Goal: Information Seeking & Learning: Learn about a topic

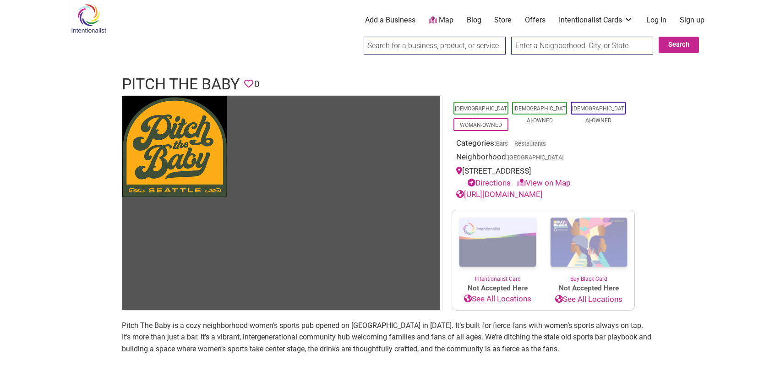
click at [403, 43] on input "search" at bounding box center [434, 46] width 142 height 18
paste input "Birrieria Tijuana"
type input "Birrieria Tijuana"
click at [535, 42] on input "text" at bounding box center [582, 46] width 142 height 18
type input "Seattle, WA, USA"
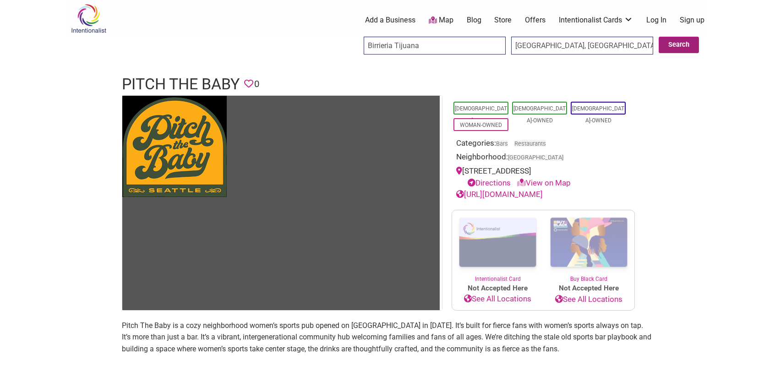
click at [684, 42] on button "Search" at bounding box center [678, 45] width 40 height 16
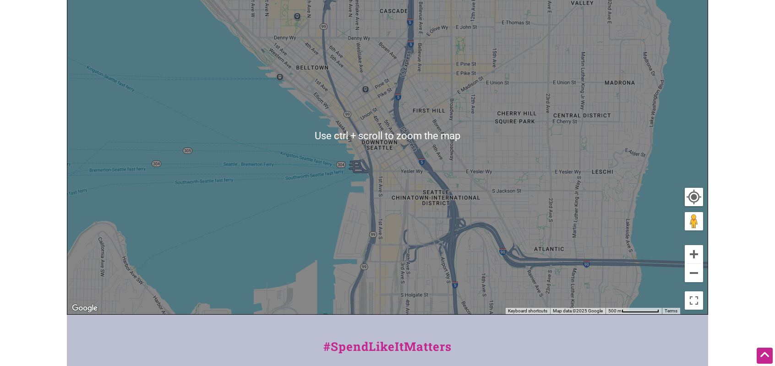
scroll to position [183, 0]
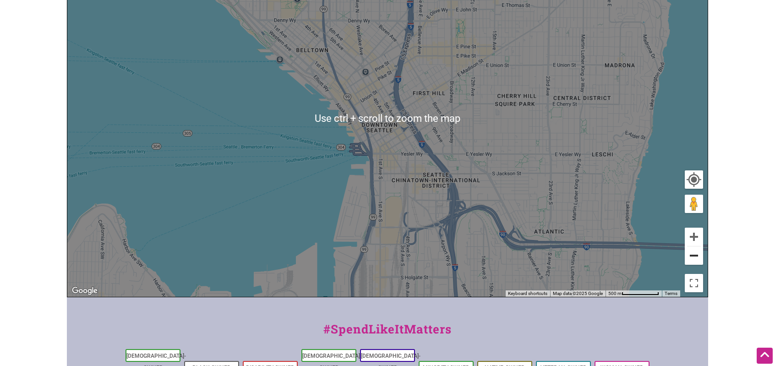
click at [688, 255] on button "Zoom out" at bounding box center [693, 255] width 18 height 18
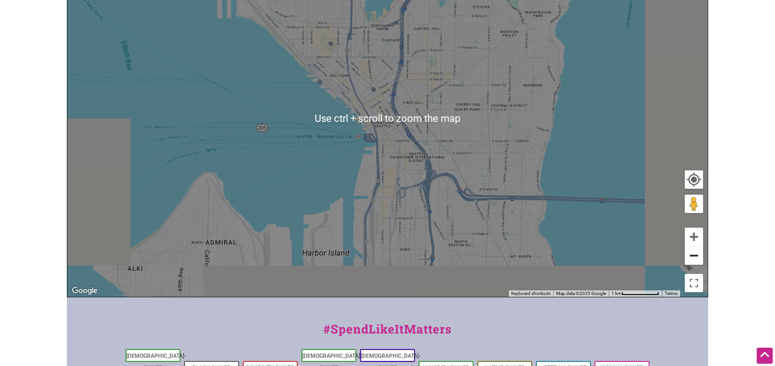
click at [688, 255] on button "Zoom out" at bounding box center [693, 255] width 18 height 18
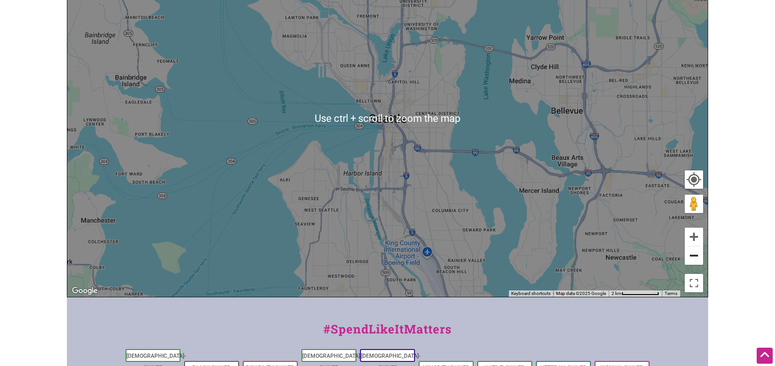
click at [688, 255] on button "Zoom out" at bounding box center [693, 255] width 18 height 18
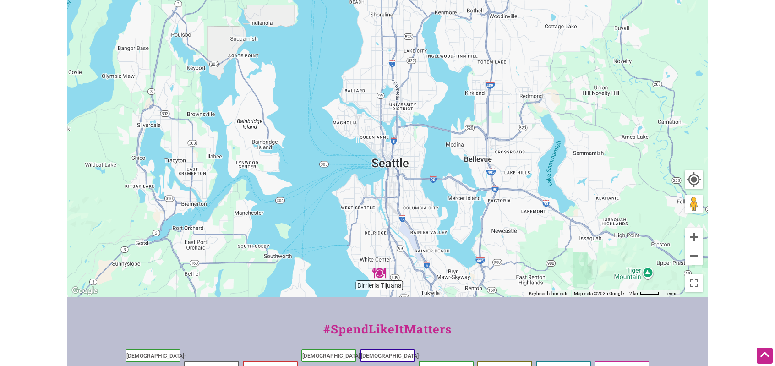
drag, startPoint x: 484, startPoint y: 119, endPoint x: 493, endPoint y: 130, distance: 14.7
click at [493, 130] on div "To navigate, press the arrow keys." at bounding box center [387, 118] width 640 height 356
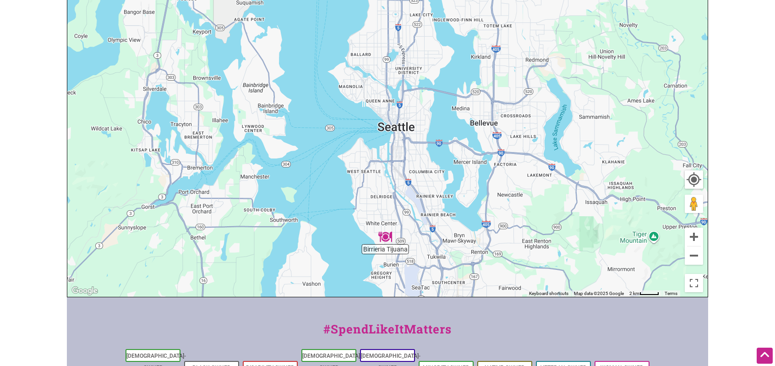
click at [383, 235] on img "Birrieria Tijuana" at bounding box center [385, 237] width 14 height 14
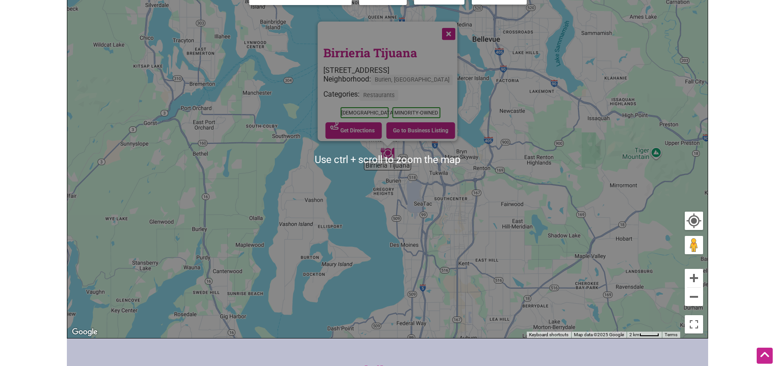
scroll to position [137, 0]
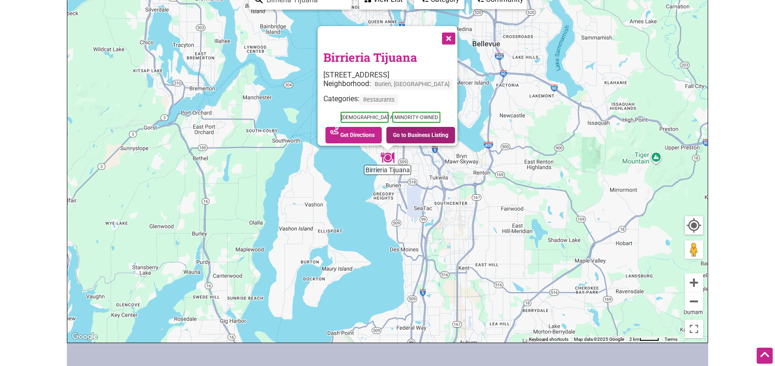
click at [424, 130] on link "Go to Business Listing" at bounding box center [420, 135] width 69 height 16
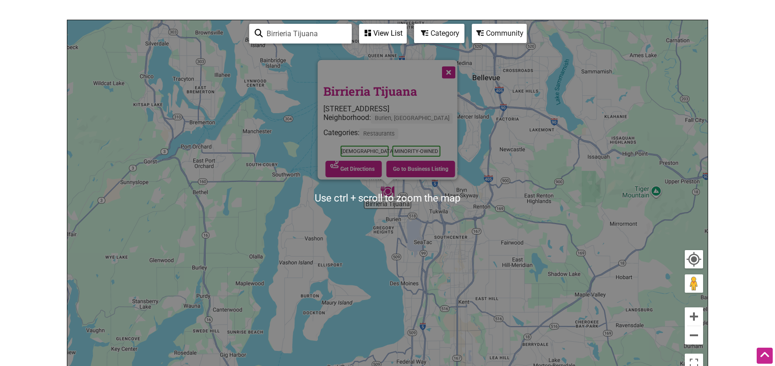
scroll to position [0, 0]
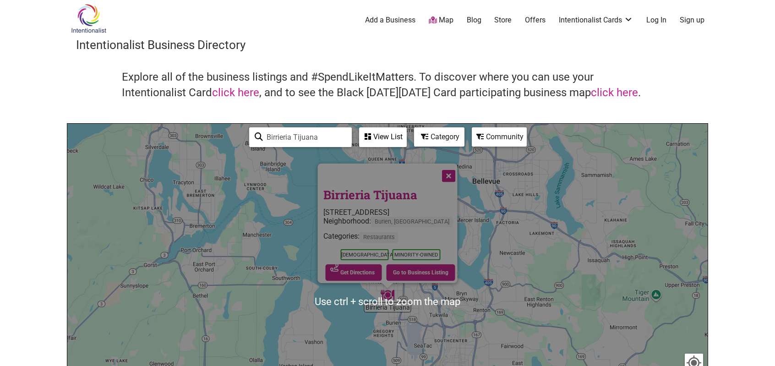
click at [288, 132] on input "Birrieria Tijuana" at bounding box center [304, 137] width 83 height 18
paste input "Arepa Venezuelan Kitchen"
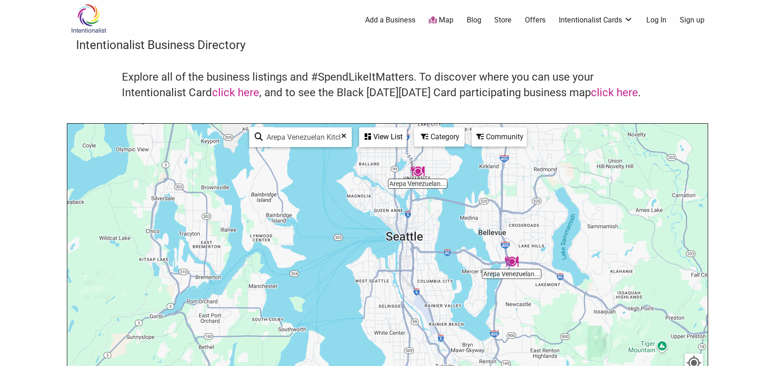
drag, startPoint x: 463, startPoint y: 204, endPoint x: 469, endPoint y: 249, distance: 45.3
click at [469, 249] on div "To navigate, press the arrow keys." at bounding box center [387, 302] width 640 height 356
click at [418, 176] on img "Arepa Venezuelan Kitchen" at bounding box center [418, 172] width 14 height 14
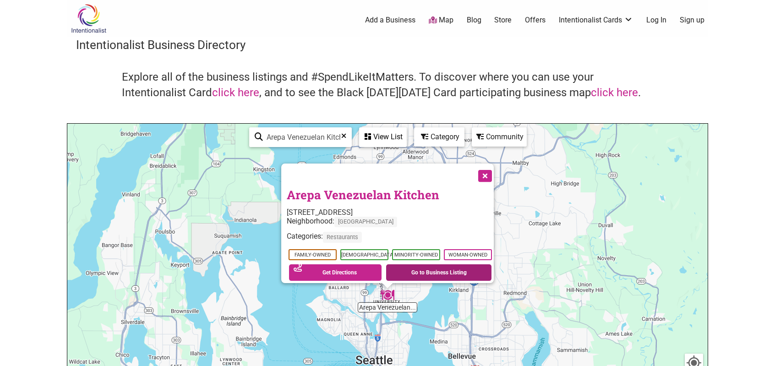
click at [437, 266] on link "Go to Business Listing" at bounding box center [438, 272] width 105 height 16
click at [302, 133] on input "Arepa Venezuelan Kitchen" at bounding box center [304, 137] width 83 height 18
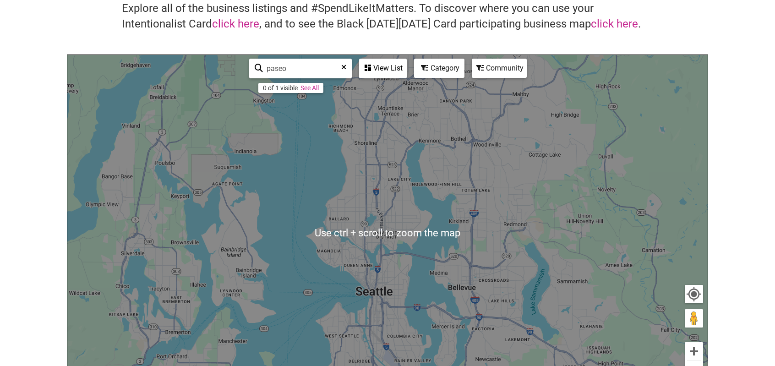
scroll to position [92, 0]
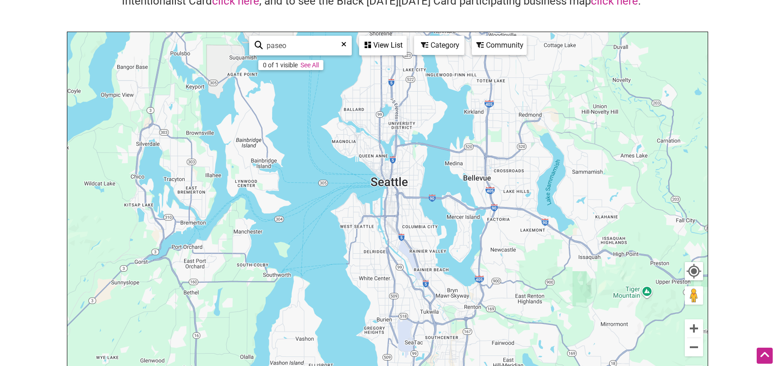
drag, startPoint x: 416, startPoint y: 208, endPoint x: 415, endPoint y: 157, distance: 50.8
click at [415, 157] on div "To navigate, press the arrow keys." at bounding box center [387, 210] width 640 height 356
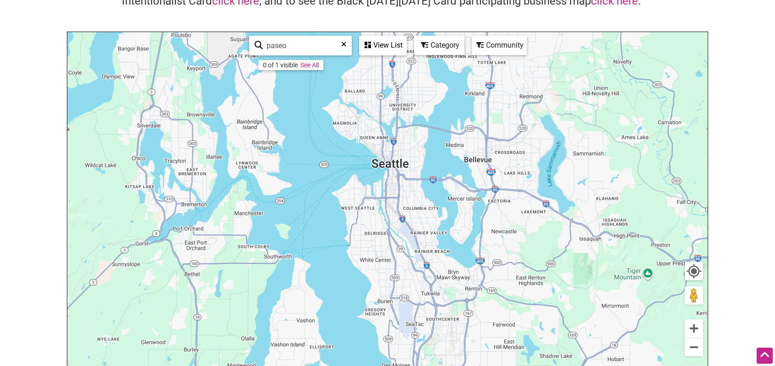
drag, startPoint x: 455, startPoint y: 170, endPoint x: 434, endPoint y: 78, distance: 93.9
click at [434, 78] on div "To navigate, press the arrow keys." at bounding box center [387, 210] width 640 height 356
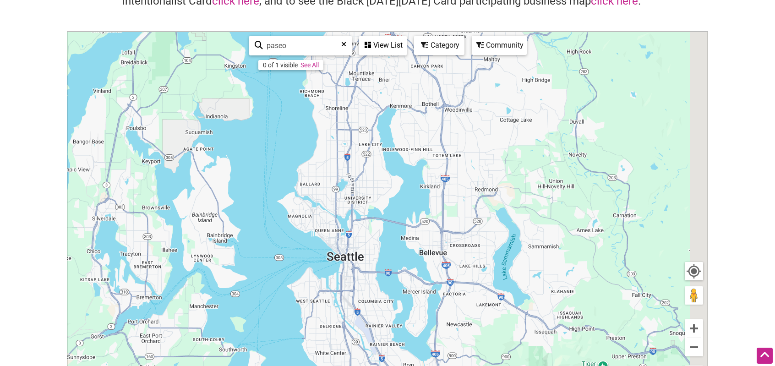
drag, startPoint x: 426, startPoint y: 246, endPoint x: 406, endPoint y: 318, distance: 74.6
click at [406, 317] on div "To navigate, press the arrow keys." at bounding box center [387, 210] width 640 height 356
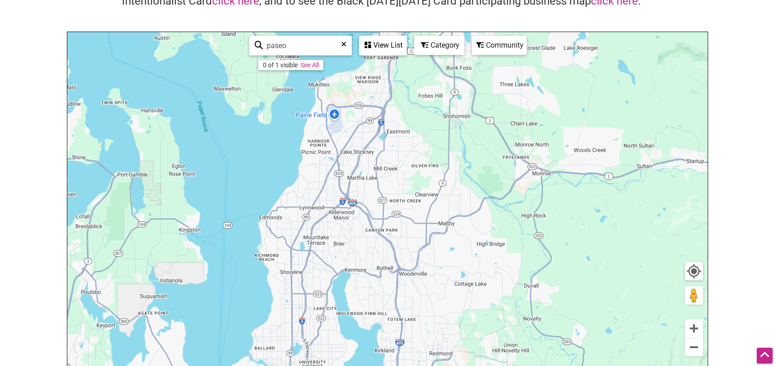
drag, startPoint x: 400, startPoint y: 182, endPoint x: 407, endPoint y: 210, distance: 28.9
click at [406, 210] on div "To navigate, press the arrow keys." at bounding box center [387, 210] width 640 height 356
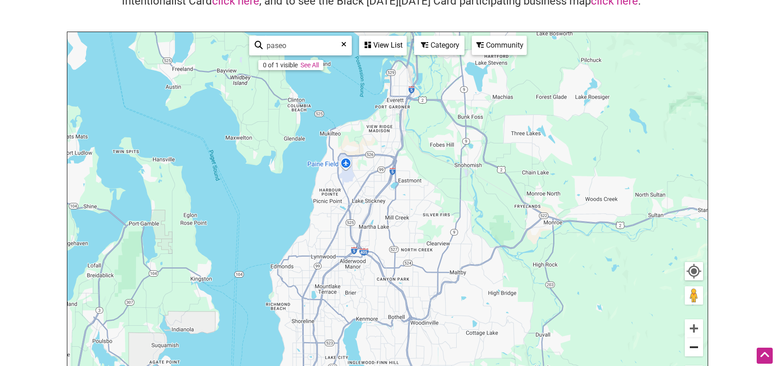
click at [692, 351] on button "Zoom out" at bounding box center [693, 347] width 18 height 18
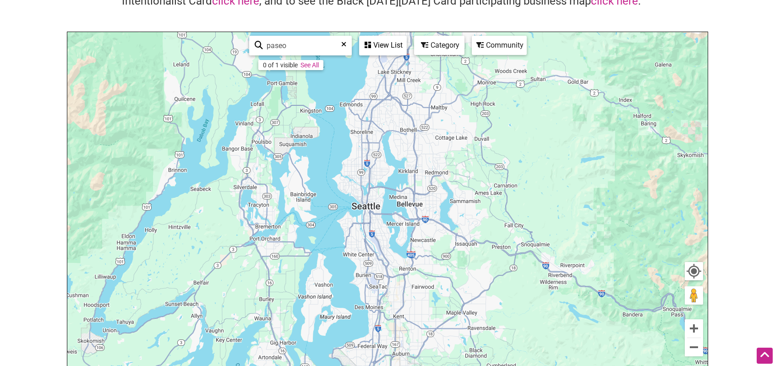
drag, startPoint x: 532, startPoint y: 261, endPoint x: 547, endPoint y: 149, distance: 113.6
click at [547, 149] on div "To navigate, press the arrow keys." at bounding box center [387, 210] width 640 height 356
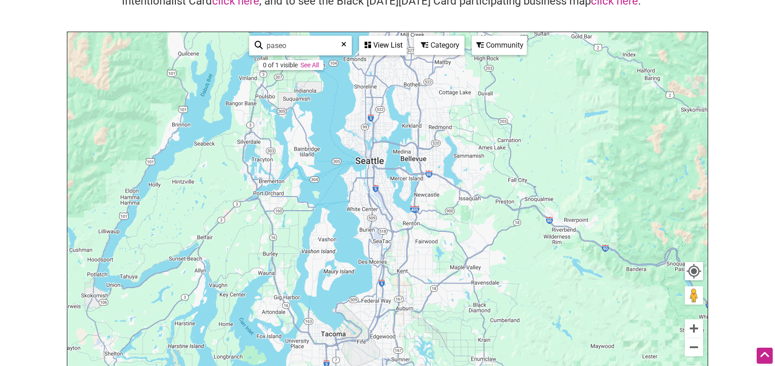
click at [308, 67] on link "See All" at bounding box center [309, 64] width 18 height 7
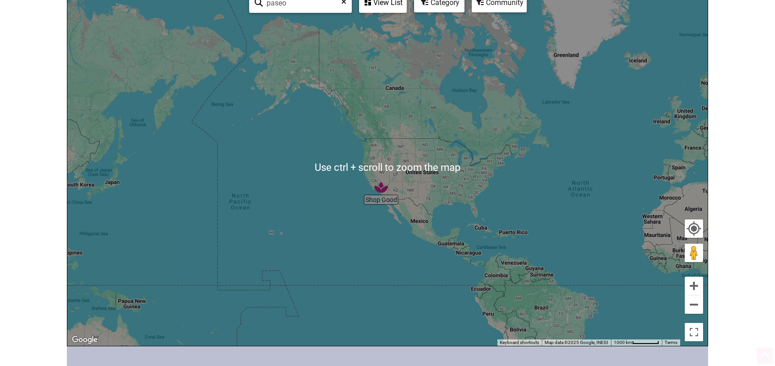
scroll to position [137, 0]
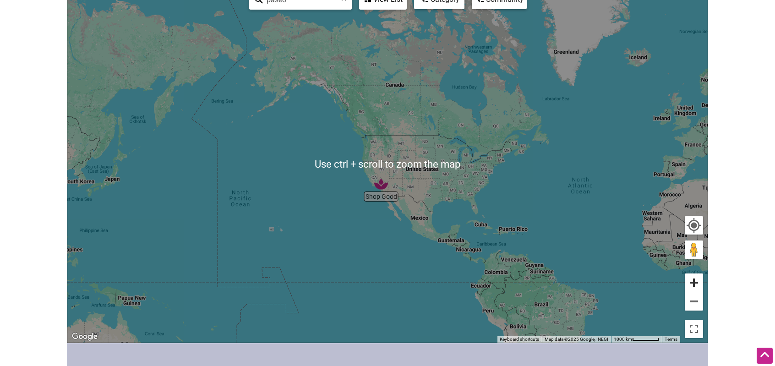
click at [698, 285] on button "Zoom in" at bounding box center [693, 282] width 18 height 18
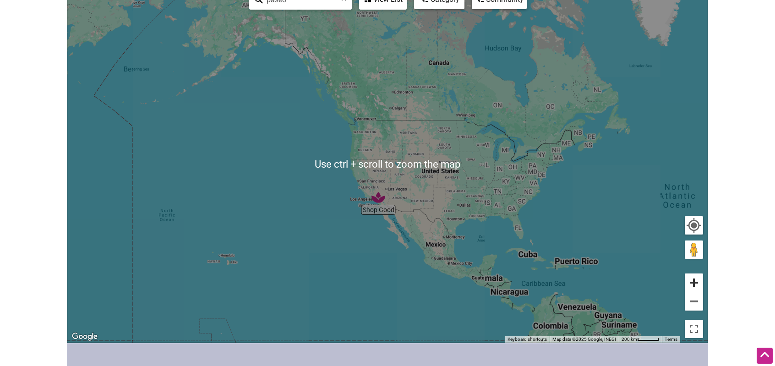
click at [698, 285] on button "Zoom in" at bounding box center [693, 282] width 18 height 18
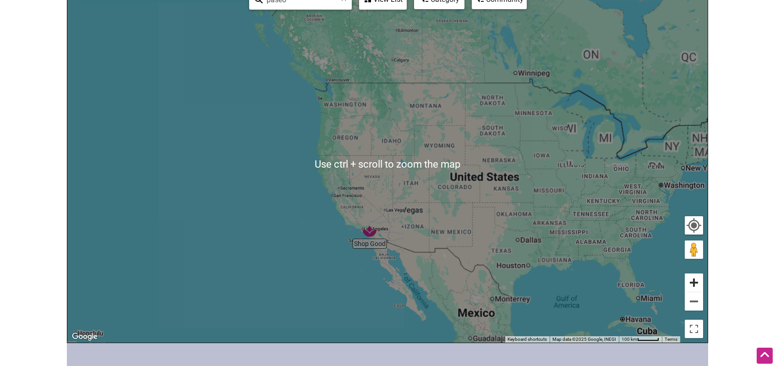
click at [698, 285] on button "Zoom in" at bounding box center [693, 282] width 18 height 18
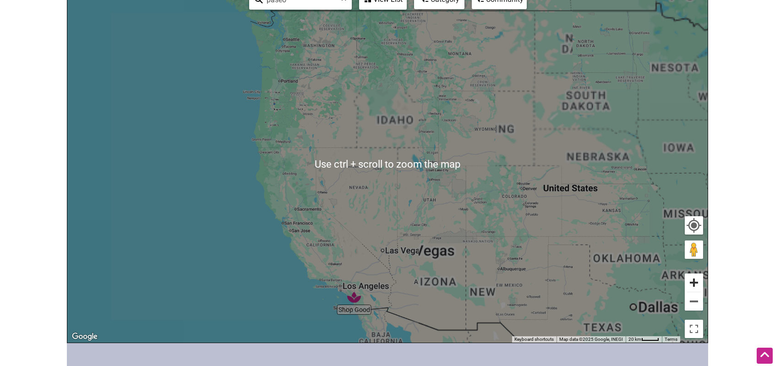
click at [698, 285] on button "Zoom in" at bounding box center [693, 282] width 18 height 18
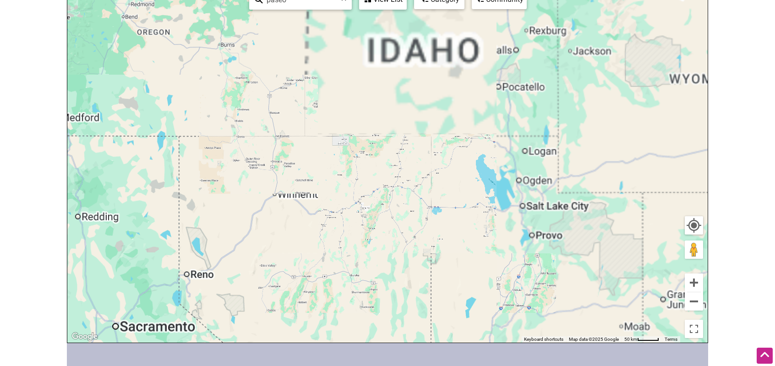
drag, startPoint x: 321, startPoint y: 106, endPoint x: 548, endPoint y: 336, distance: 323.0
click at [547, 336] on div "To navigate, press the arrow keys." at bounding box center [387, 164] width 640 height 356
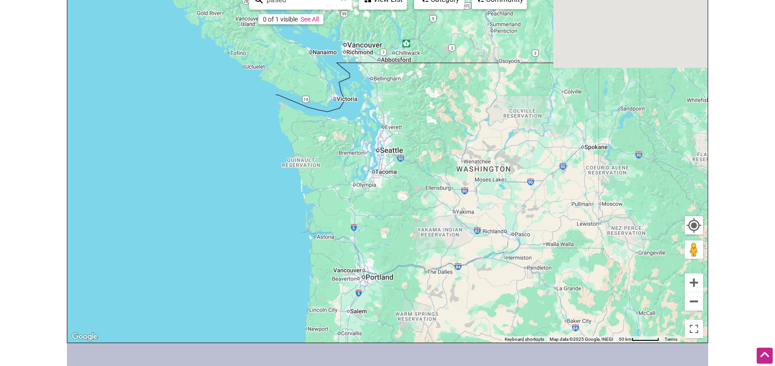
drag, startPoint x: 430, startPoint y: 219, endPoint x: 430, endPoint y: 259, distance: 39.8
click at [430, 259] on div "To navigate, press the arrow keys." at bounding box center [387, 164] width 640 height 356
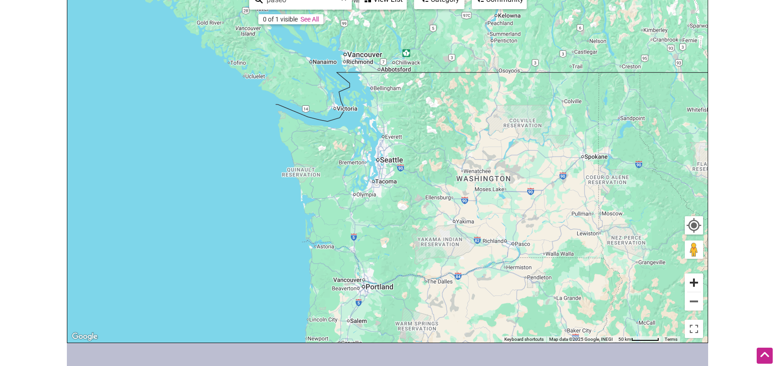
click at [696, 282] on button "Zoom in" at bounding box center [693, 282] width 18 height 18
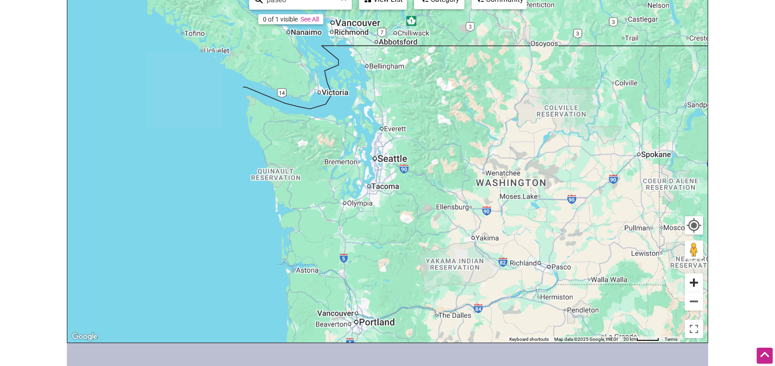
click at [696, 282] on button "Zoom in" at bounding box center [693, 282] width 18 height 18
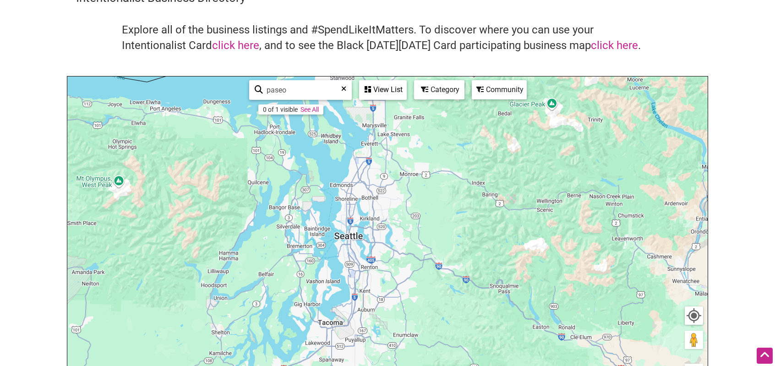
scroll to position [46, 0]
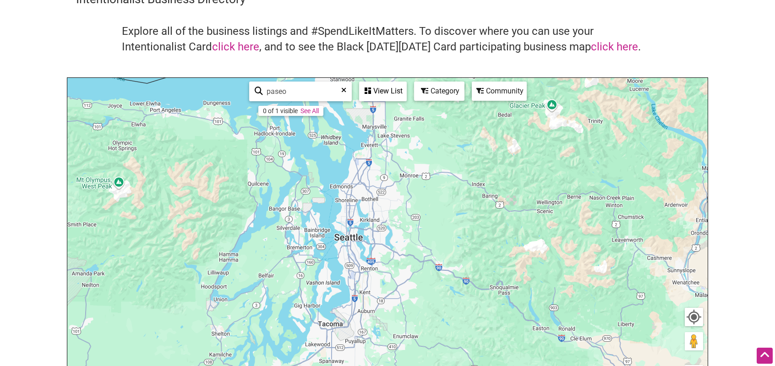
click at [284, 99] on input "paseo" at bounding box center [304, 91] width 83 height 18
paste input "Salvadorean Bakery and Restaurant"
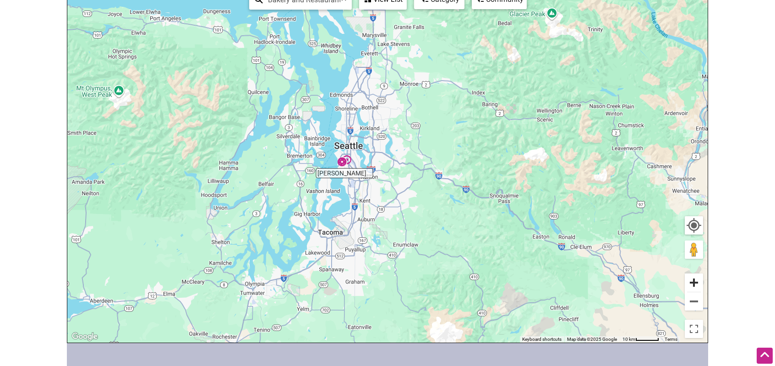
scroll to position [0, 0]
click at [697, 285] on button "Zoom in" at bounding box center [693, 282] width 18 height 18
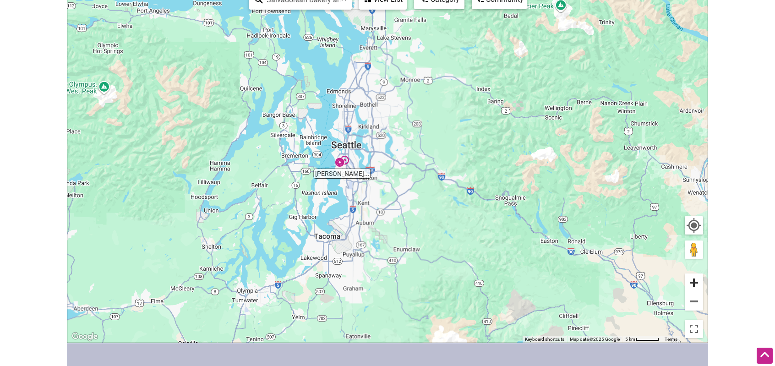
click at [697, 285] on button "Zoom in" at bounding box center [693, 282] width 18 height 18
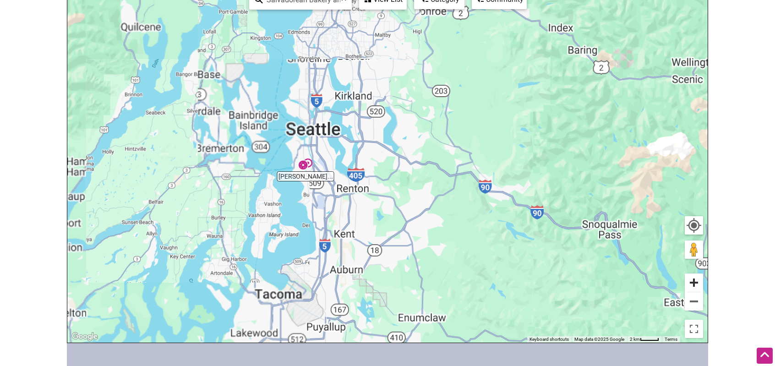
click at [697, 285] on button "Zoom in" at bounding box center [693, 282] width 18 height 18
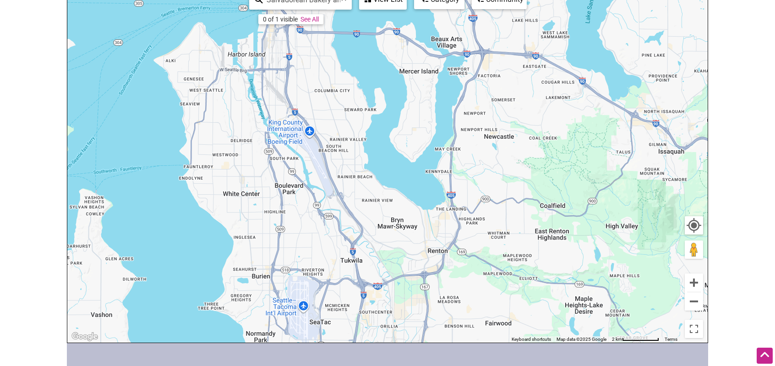
drag, startPoint x: 238, startPoint y: 167, endPoint x: 435, endPoint y: 152, distance: 197.8
click at [435, 152] on div "To navigate, press the arrow keys." at bounding box center [387, 164] width 640 height 356
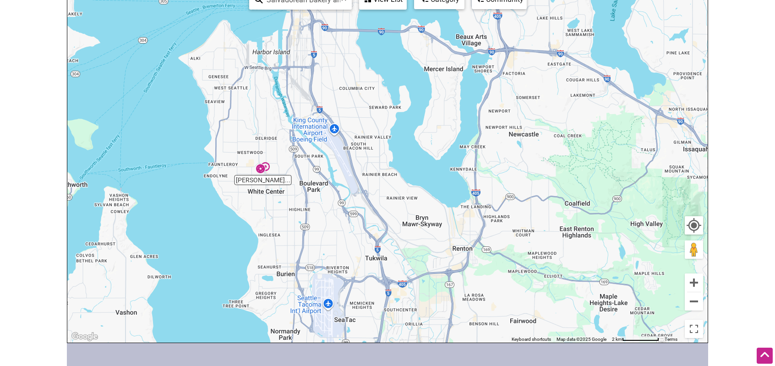
click at [260, 170] on img "Salvadorean Bakery and Restaurant" at bounding box center [263, 168] width 14 height 14
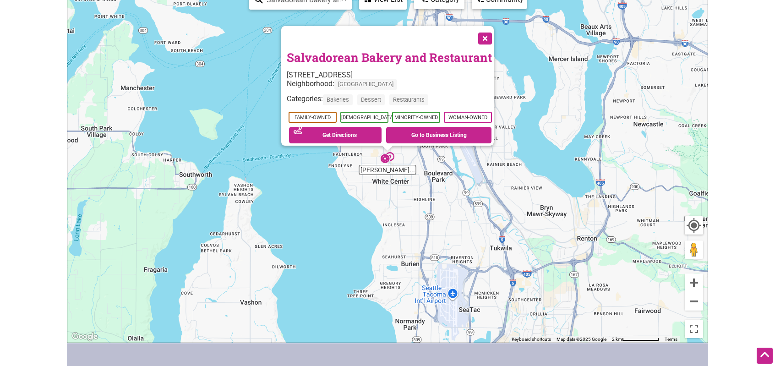
click at [487, 29] on button "Close" at bounding box center [483, 37] width 23 height 23
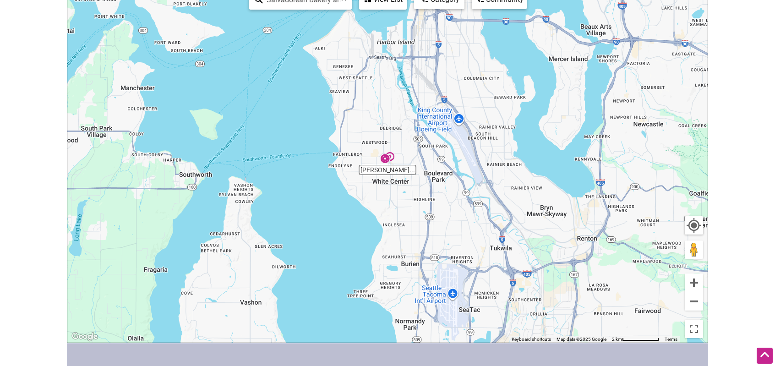
click at [393, 158] on img "Salvadorean Bakery and Restaurant" at bounding box center [387, 158] width 14 height 14
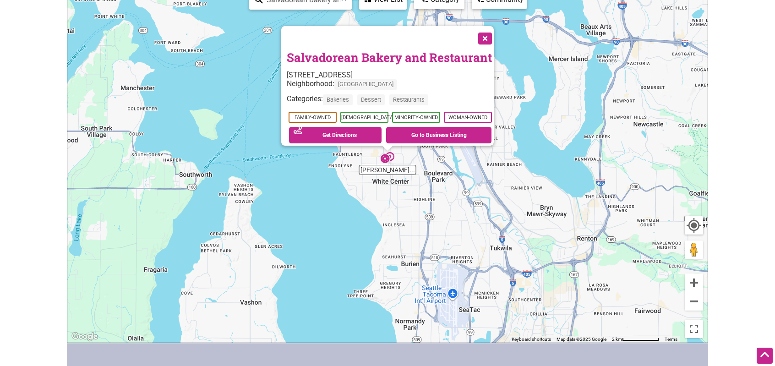
click at [385, 159] on img "Salvadorean Bakery and Restaurant" at bounding box center [387, 158] width 14 height 14
click at [430, 128] on link "Go to Business Listing" at bounding box center [438, 135] width 105 height 16
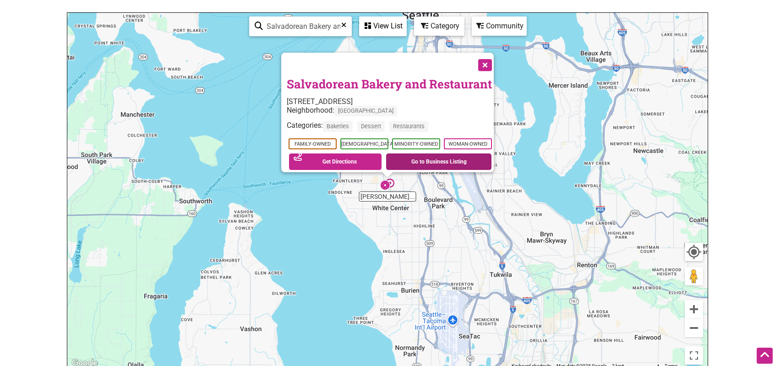
scroll to position [46, 0]
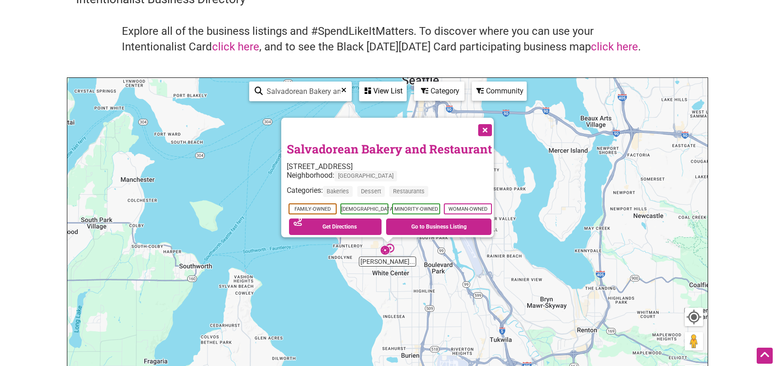
click at [278, 86] on input "Salvadorean Bakery and Restaurant" at bounding box center [304, 91] width 83 height 18
paste input "Westman’s Bagel & Coffee"
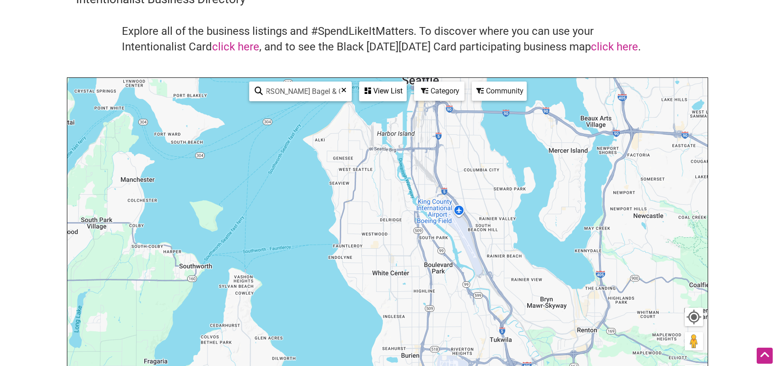
drag, startPoint x: 311, startPoint y: 91, endPoint x: 414, endPoint y: 89, distance: 102.6
click at [392, 90] on div "Westman’s Bagel & Coffee 0 of 1 visible See All View List Sorry...nothing found." at bounding box center [327, 91] width 165 height 27
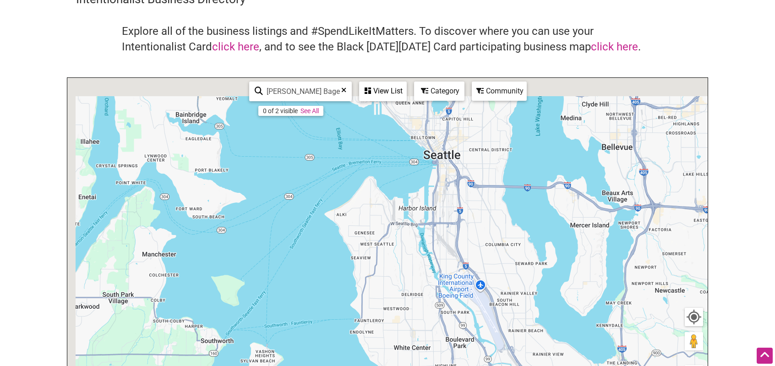
drag, startPoint x: 571, startPoint y: 235, endPoint x: 611, endPoint y: 342, distance: 113.7
click at [613, 348] on div "To navigate, press the arrow keys." at bounding box center [387, 256] width 640 height 356
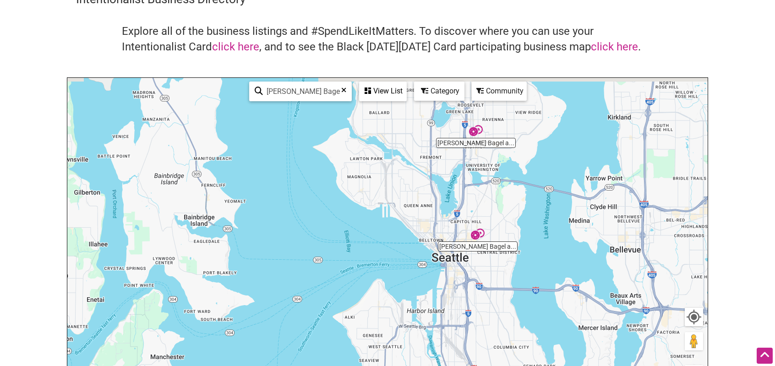
drag, startPoint x: 553, startPoint y: 208, endPoint x: 500, endPoint y: 222, distance: 54.3
click at [500, 222] on div "To navigate, press the arrow keys." at bounding box center [387, 256] width 640 height 356
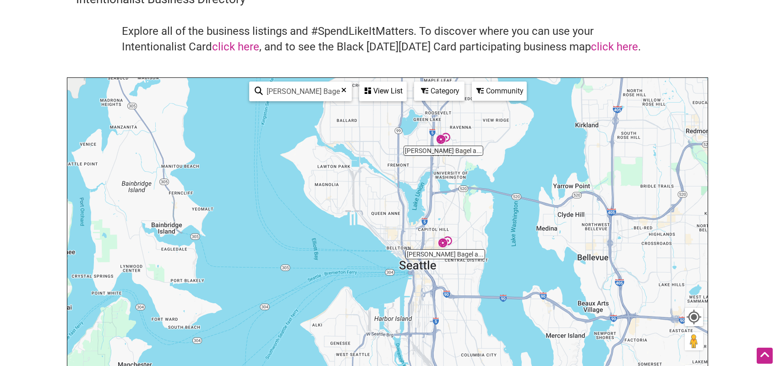
click at [440, 142] on img "Westman's Bagel and Coffee" at bounding box center [443, 138] width 14 height 14
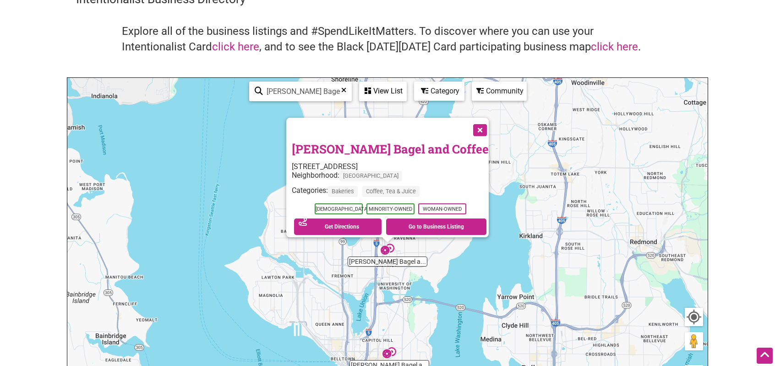
click at [389, 351] on img "Westman's Bagel and Coffee" at bounding box center [389, 353] width 14 height 14
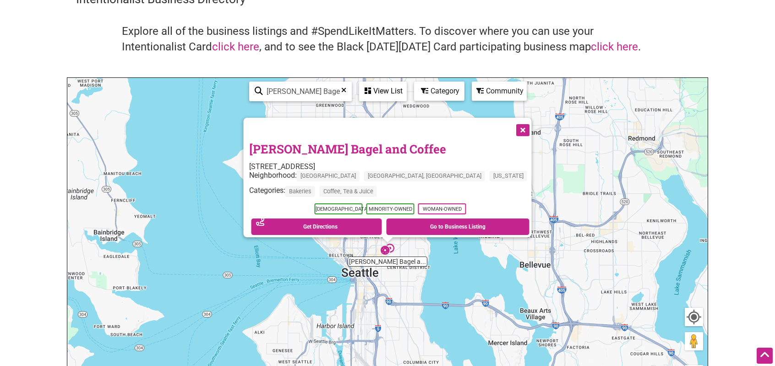
click at [510, 125] on button "Close" at bounding box center [521, 129] width 23 height 23
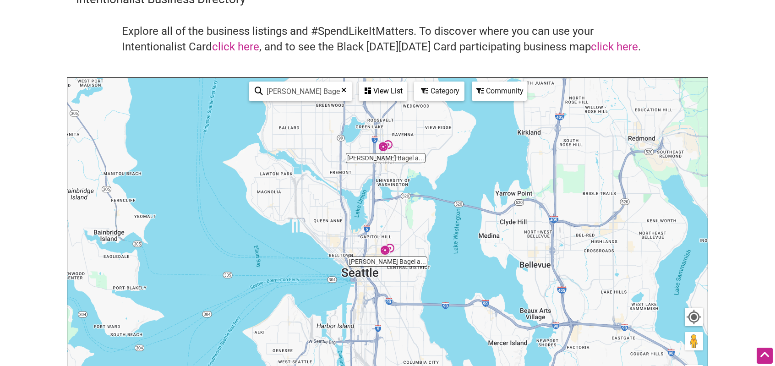
click at [384, 146] on img "Westman's Bagel and Coffee" at bounding box center [386, 146] width 14 height 14
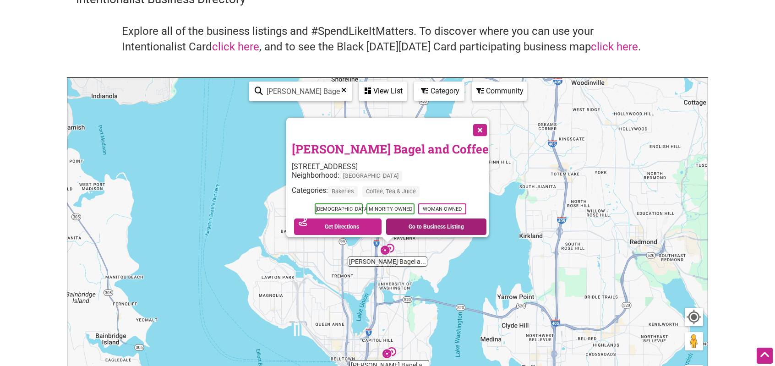
click at [411, 226] on link "Go to Business Listing" at bounding box center [436, 226] width 100 height 16
click at [467, 130] on button "Close" at bounding box center [478, 129] width 23 height 23
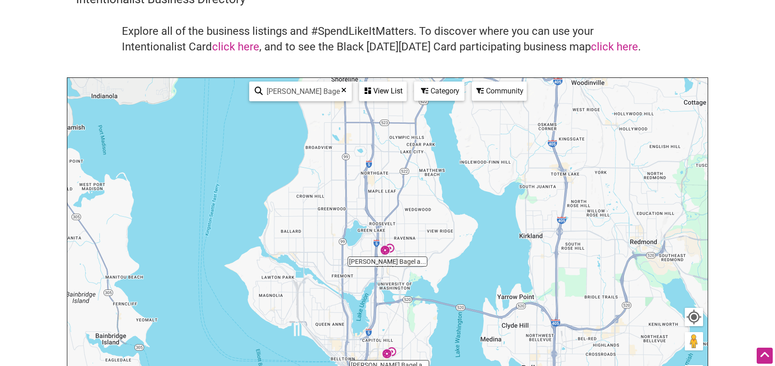
click at [439, 92] on div "Category" at bounding box center [439, 90] width 49 height 17
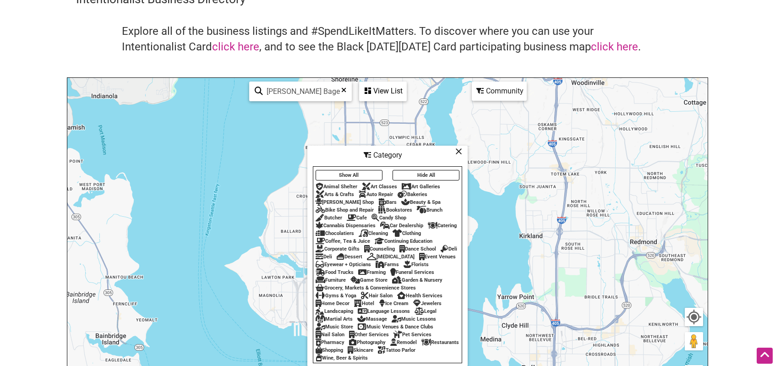
click at [293, 91] on input "Westman’s Bagel" at bounding box center [304, 91] width 83 height 18
paste input "Tres Lechería"
type input "Tres Lechería"
click at [460, 151] on icon at bounding box center [458, 151] width 7 height 0
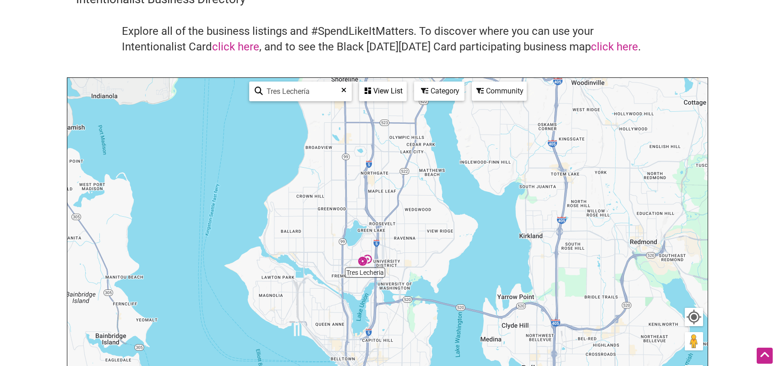
click at [327, 96] on input "Tres Lechería" at bounding box center [304, 91] width 83 height 18
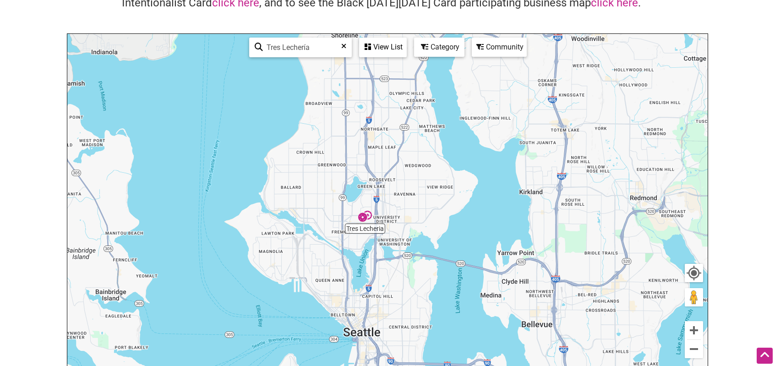
scroll to position [183, 0]
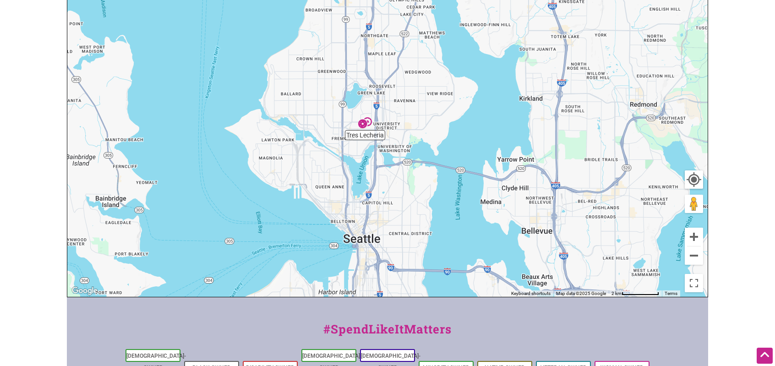
click at [362, 124] on img "Tres Lecheria" at bounding box center [365, 123] width 14 height 14
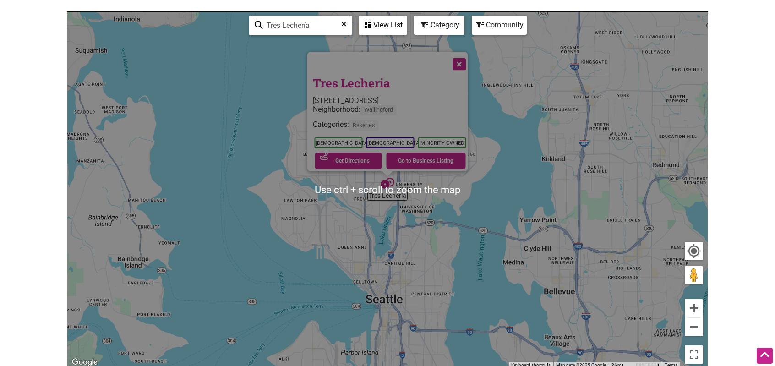
scroll to position [92, 0]
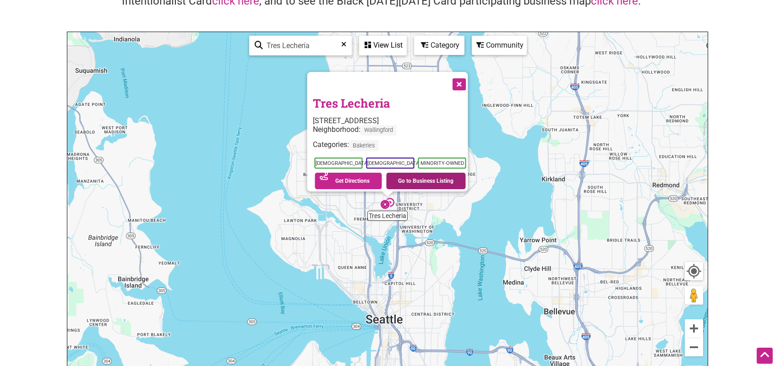
click at [408, 173] on link "Go to Business Listing" at bounding box center [426, 181] width 80 height 16
